Goal: Transaction & Acquisition: Obtain resource

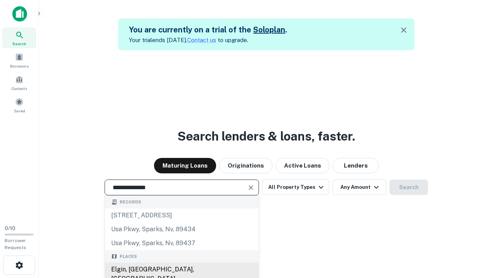
click at [181, 269] on div "Elgin, [GEOGRAPHIC_DATA], [GEOGRAPHIC_DATA]" at bounding box center [181, 273] width 153 height 23
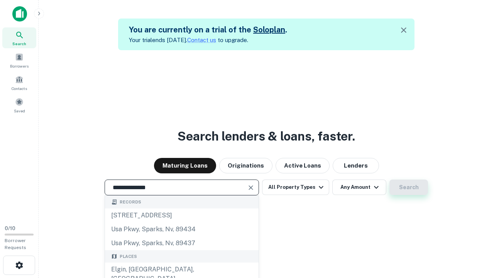
type input "**********"
click at [389, 179] on button "Search" at bounding box center [408, 186] width 39 height 15
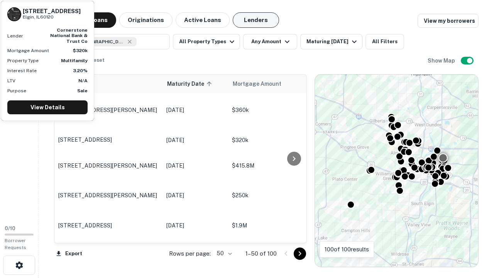
click at [256, 20] on button "Lenders" at bounding box center [256, 19] width 46 height 15
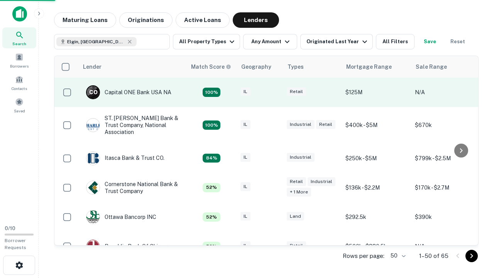
click at [274, 92] on div "IL" at bounding box center [259, 92] width 39 height 10
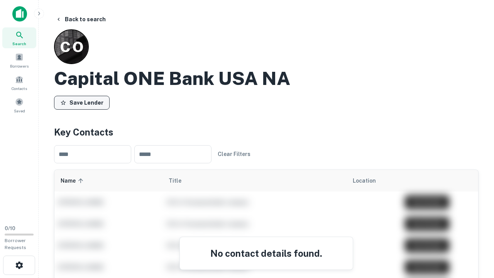
click at [82, 102] on button "Save Lender" at bounding box center [82, 103] width 56 height 14
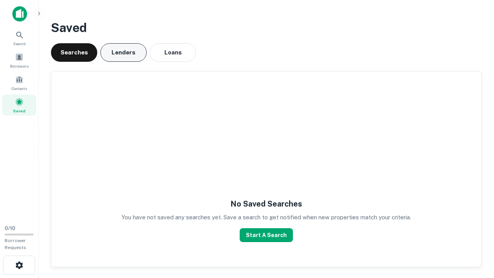
click at [123, 52] on button "Lenders" at bounding box center [123, 52] width 46 height 19
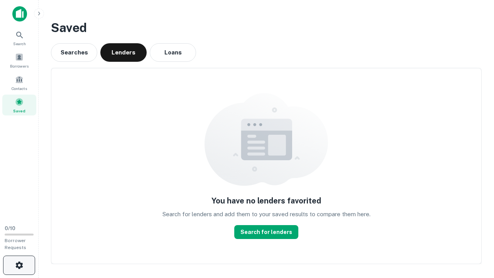
click at [19, 265] on icon "button" at bounding box center [19, 264] width 9 height 9
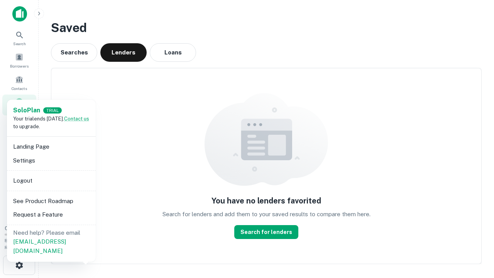
click at [51, 180] on li "Logout" at bounding box center [51, 181] width 83 height 14
